Goal: Navigation & Orientation: Find specific page/section

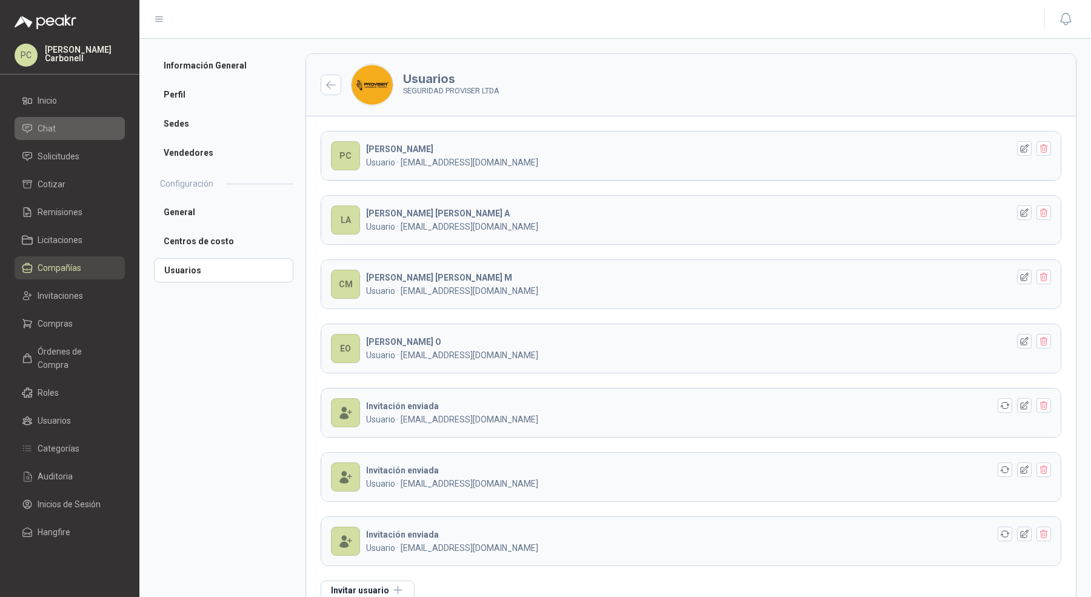
click at [48, 119] on link "Chat" at bounding box center [70, 128] width 110 height 23
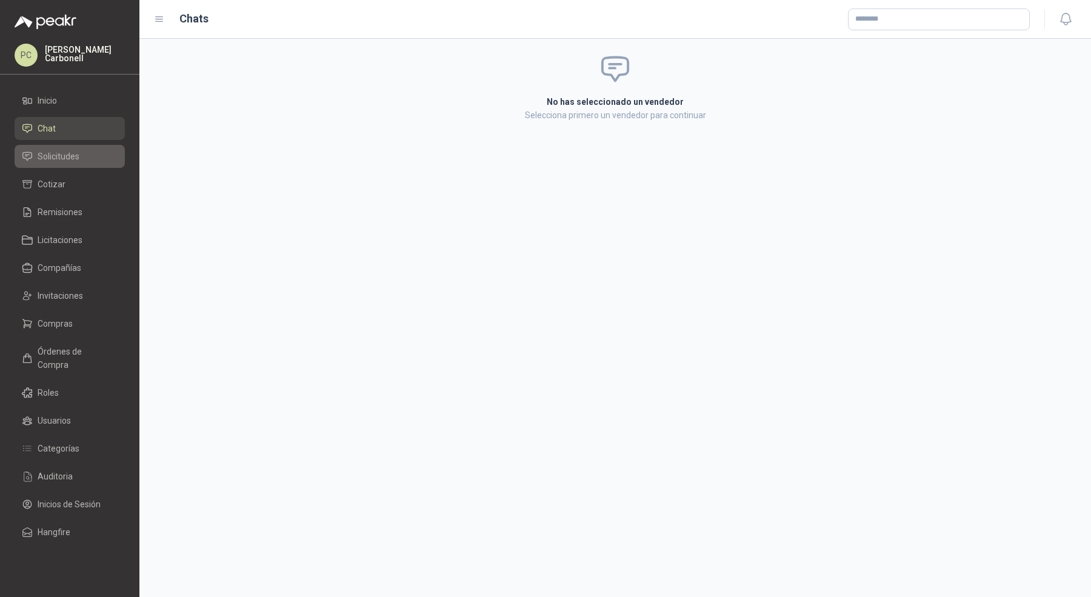
click at [48, 157] on span "Solicitudes" at bounding box center [59, 156] width 42 height 13
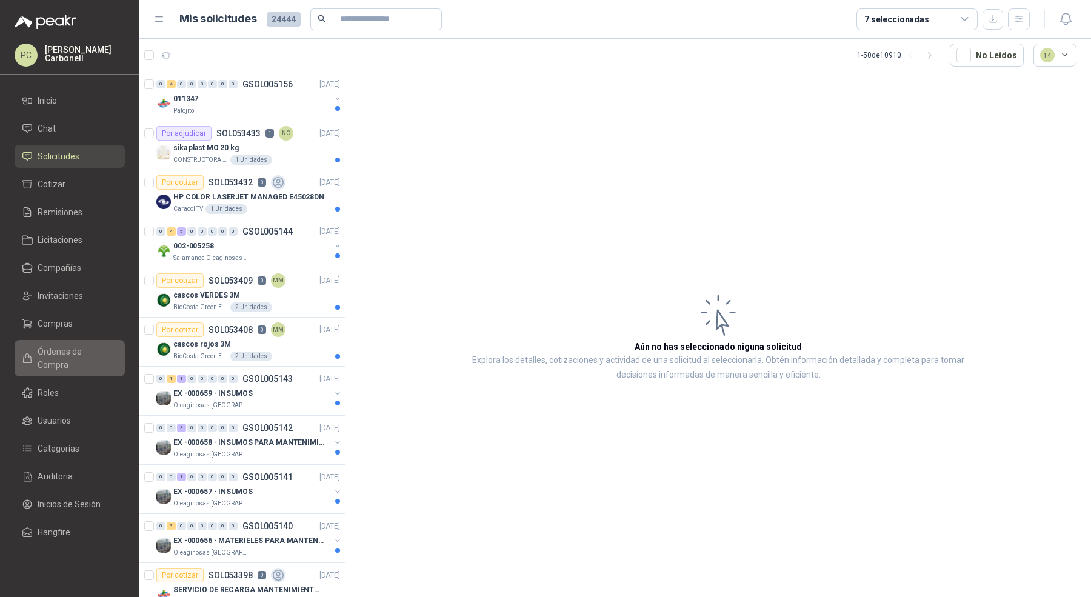
click at [58, 346] on span "Órdenes de Compra" at bounding box center [76, 358] width 76 height 27
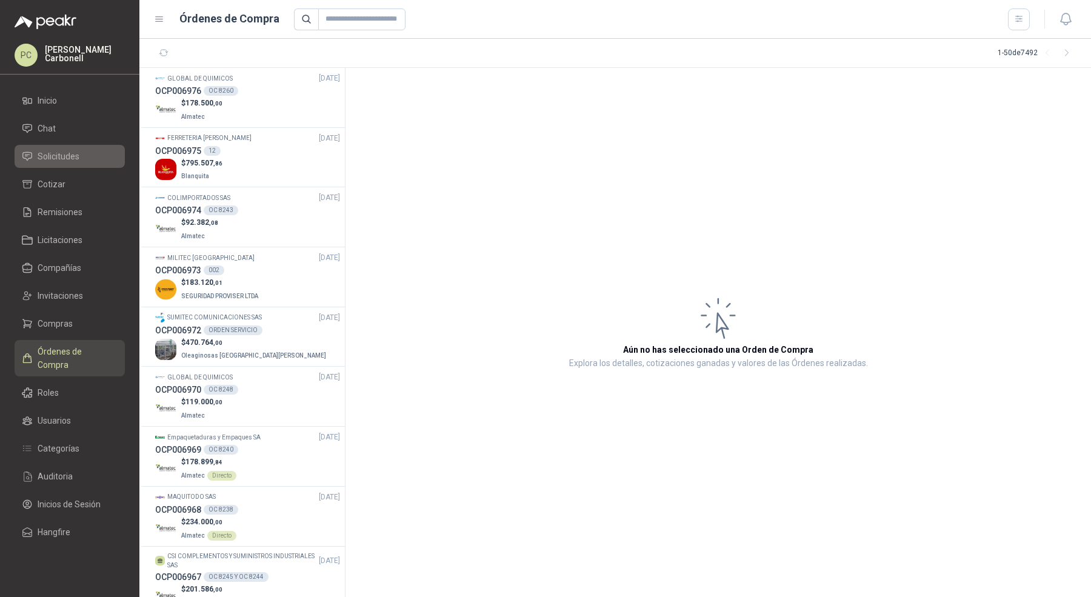
click at [75, 154] on span "Solicitudes" at bounding box center [59, 156] width 42 height 13
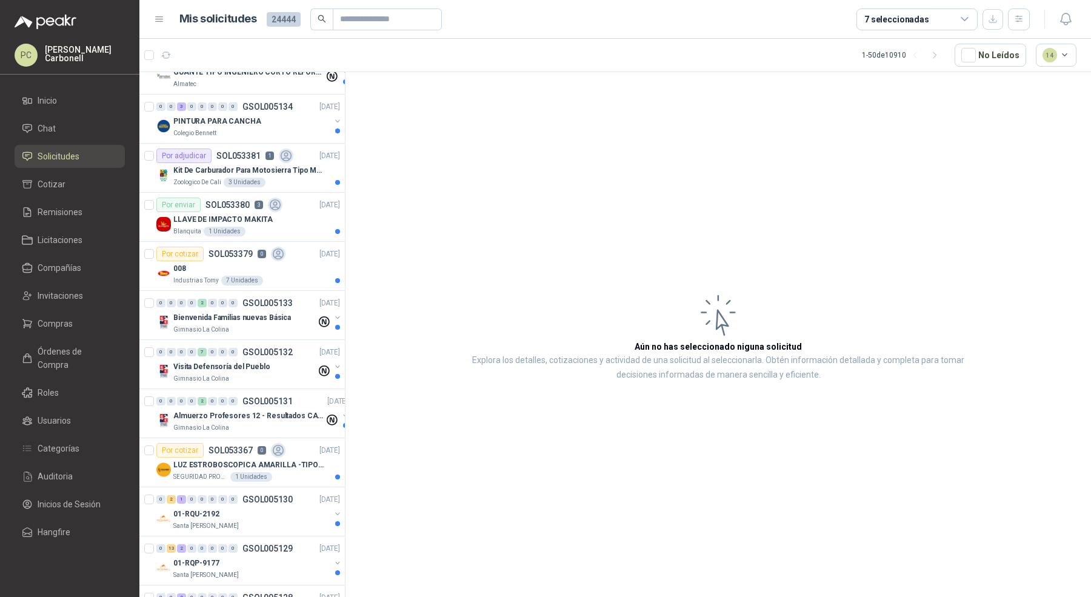
scroll to position [827, 0]
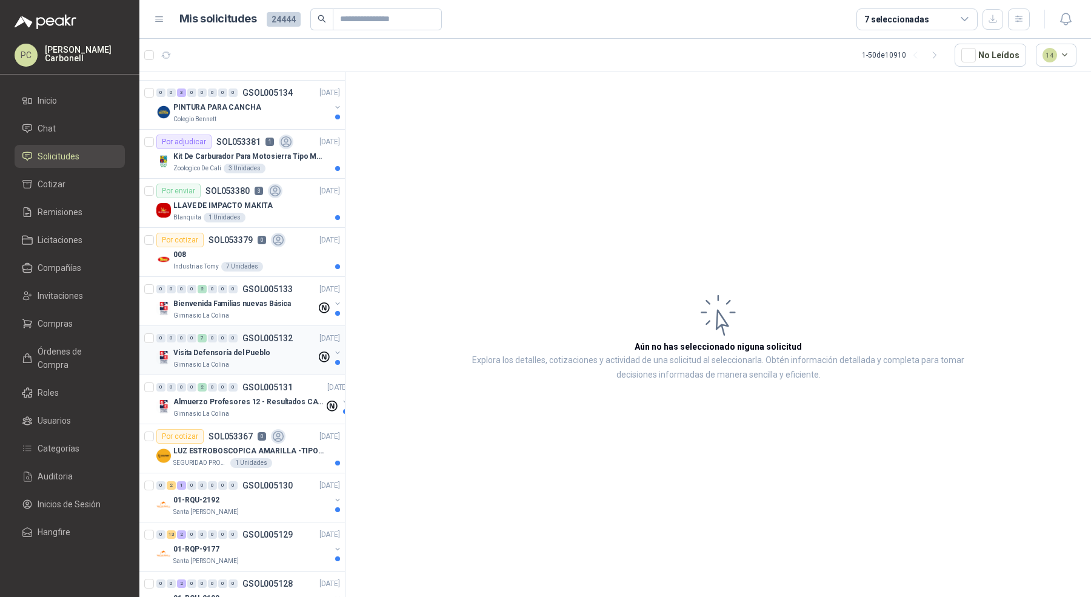
click at [236, 360] on div "Gimnasio La Colina" at bounding box center [244, 365] width 143 height 10
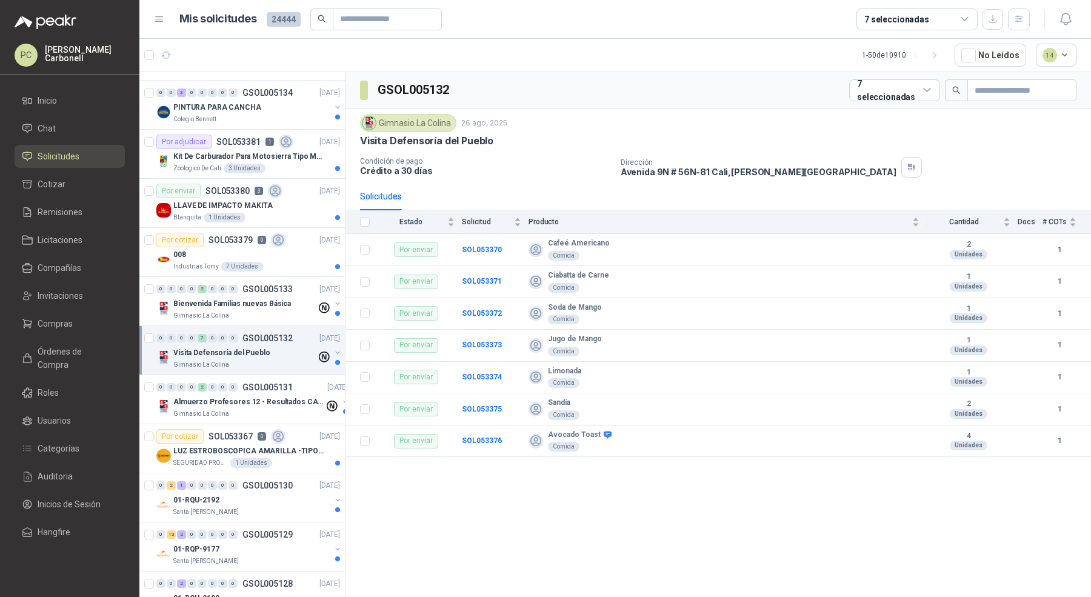
click at [236, 360] on div "Gimnasio La Colina" at bounding box center [244, 365] width 143 height 10
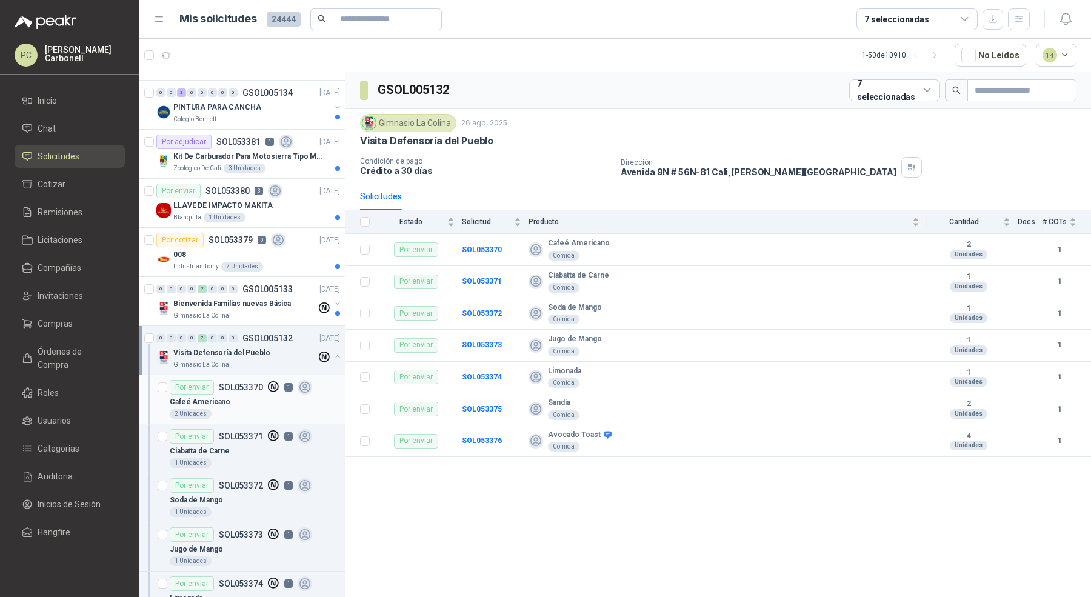
click at [233, 395] on div "Cafeé Americano" at bounding box center [255, 402] width 170 height 15
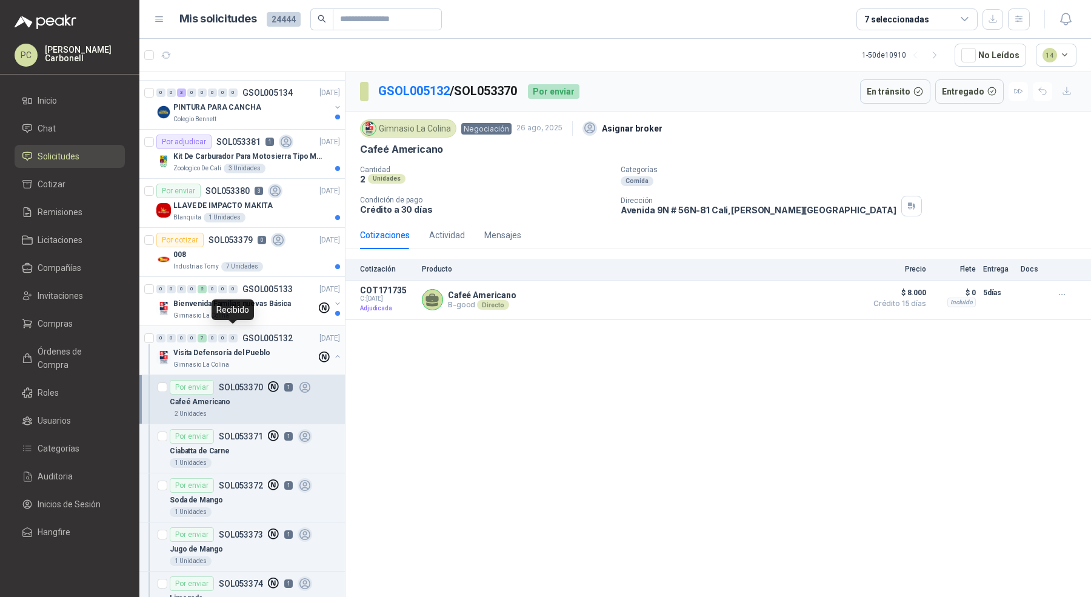
click at [237, 347] on p "Visita Defensoría del Pueblo" at bounding box center [221, 353] width 97 height 12
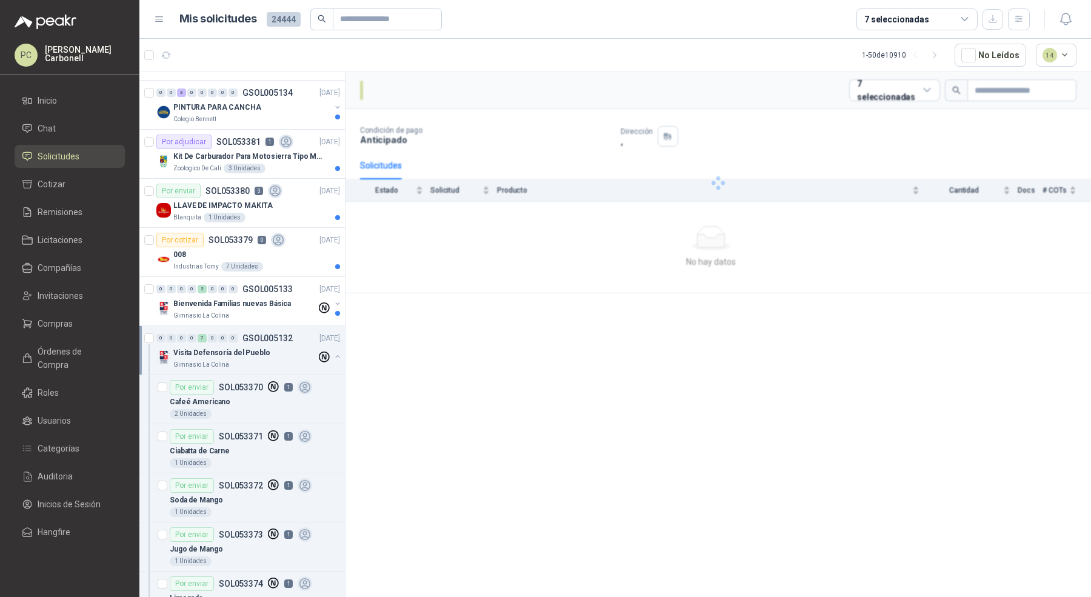
click at [237, 347] on p "Visita Defensoría del Pueblo" at bounding box center [221, 353] width 97 height 12
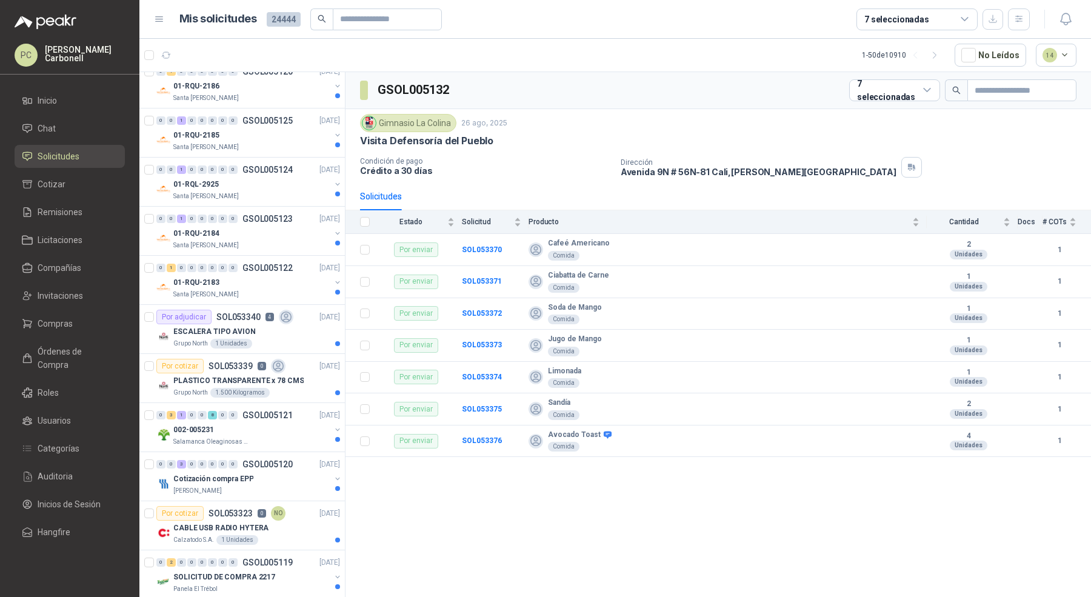
scroll to position [1445, 0]
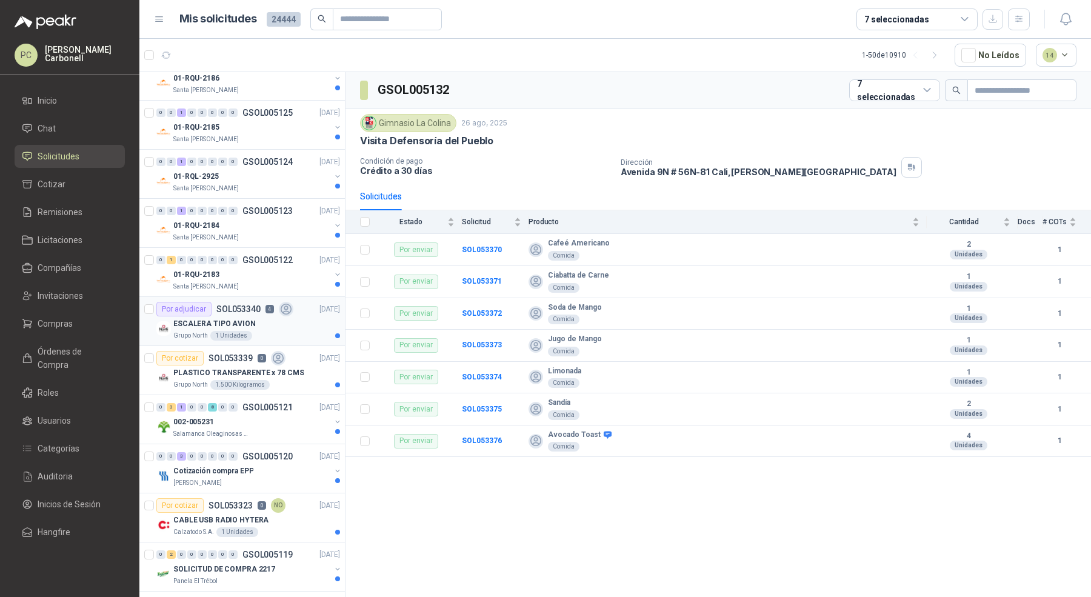
click at [271, 331] on div "Grupo North 1 Unidades" at bounding box center [256, 336] width 167 height 10
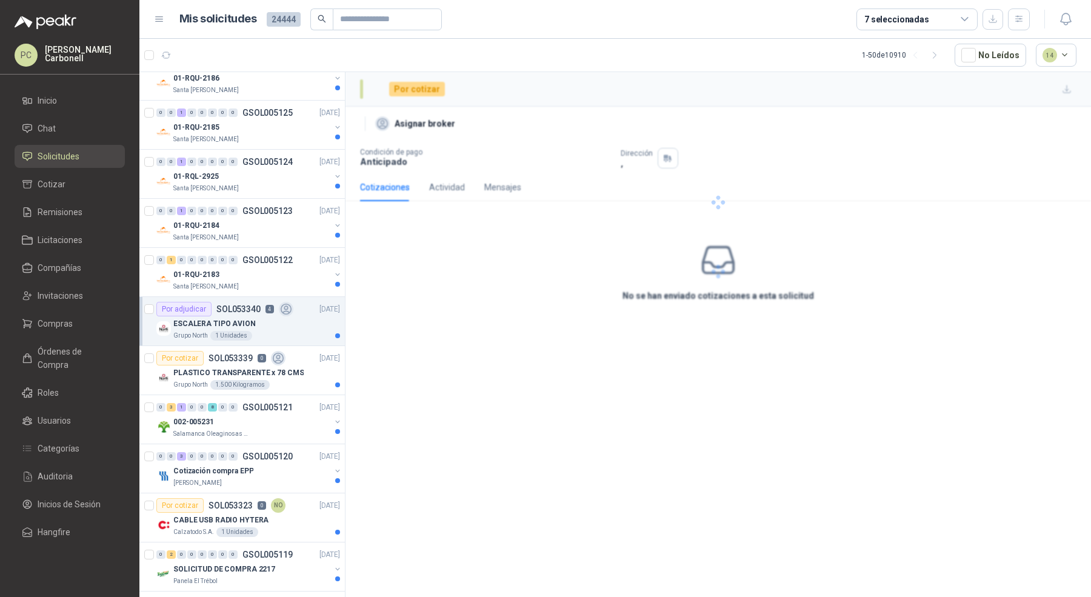
click at [272, 331] on div "Grupo North 1 Unidades" at bounding box center [256, 336] width 167 height 10
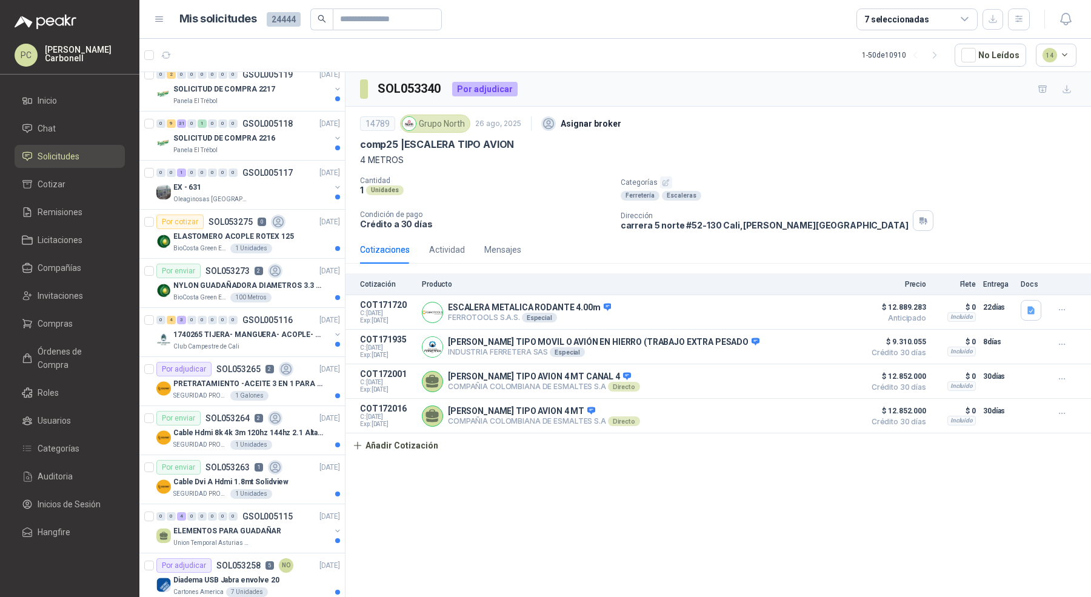
scroll to position [1923, 0]
click at [247, 344] on div "Club Campestre de Cali" at bounding box center [251, 349] width 157 height 10
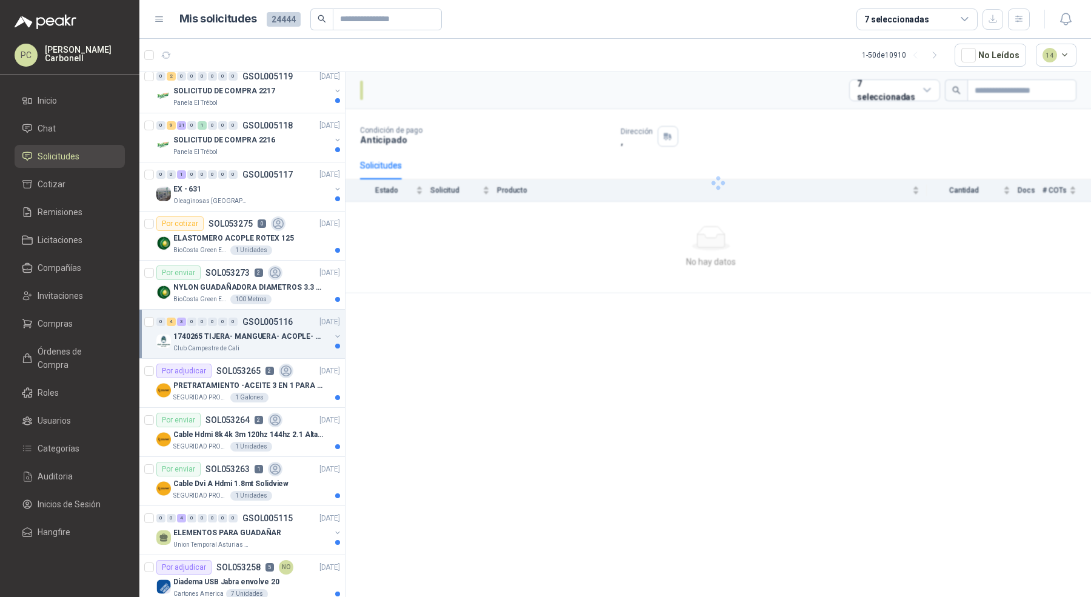
click at [247, 344] on div "Club Campestre de Cali" at bounding box center [251, 349] width 157 height 10
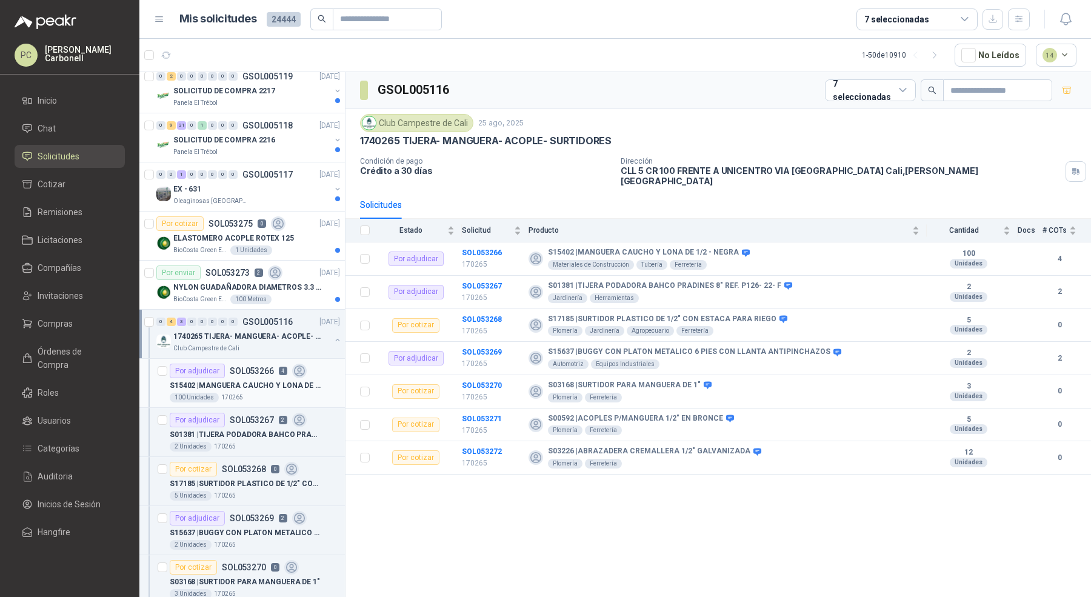
click at [255, 393] on div "100 Unidades 170265" at bounding box center [255, 398] width 170 height 10
